Goal: Transaction & Acquisition: Purchase product/service

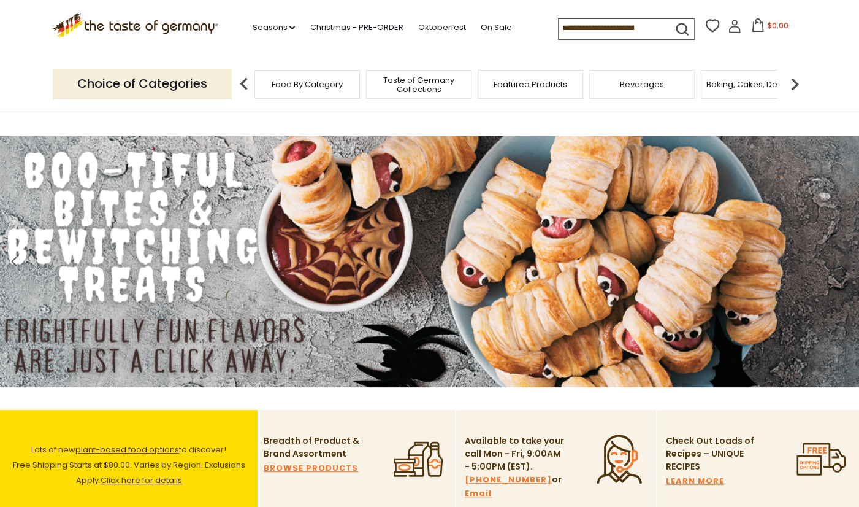
click at [559, 25] on input at bounding box center [611, 27] width 104 height 17
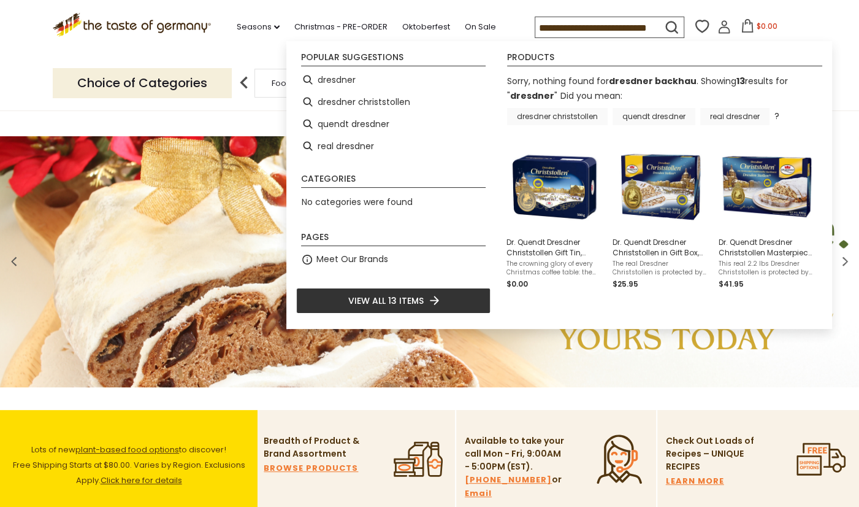
scroll to position [0, 9]
type input "********"
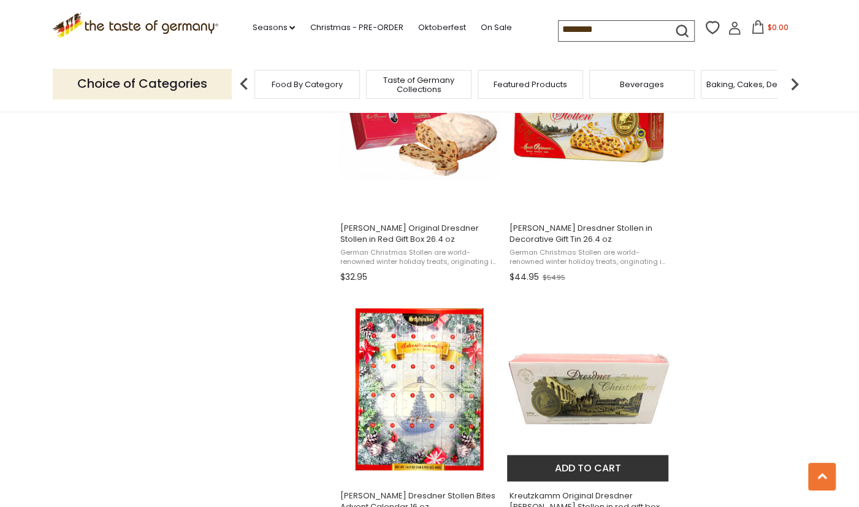
scroll to position [832, 0]
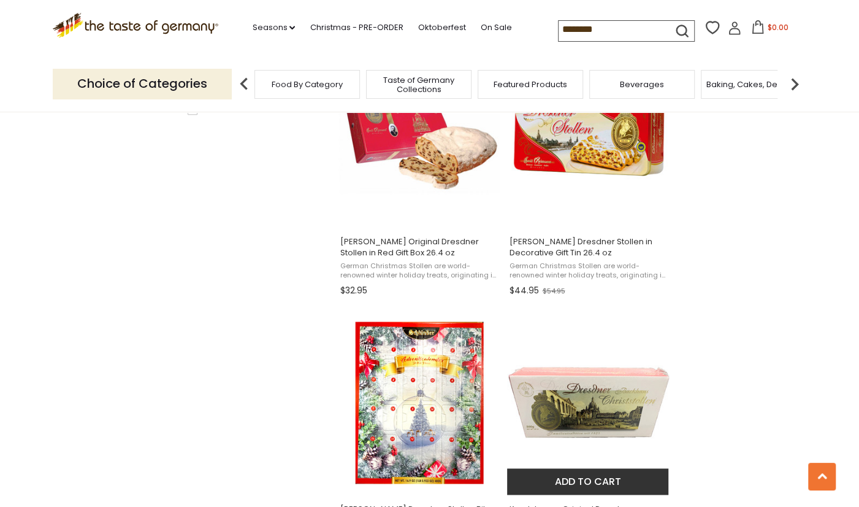
click at [595, 403] on img "Kreutzkamm Original Dresdner Christ Stollen in red gift box, 17.6 oz (500g)" at bounding box center [588, 402] width 163 height 163
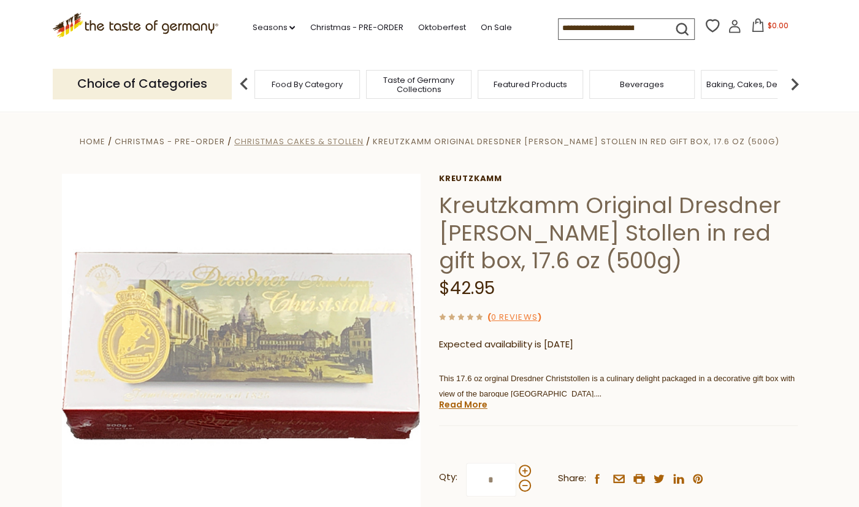
click at [333, 145] on span "Christmas Cakes & Stollen" at bounding box center [298, 142] width 129 height 12
